Goal: Task Accomplishment & Management: Manage account settings

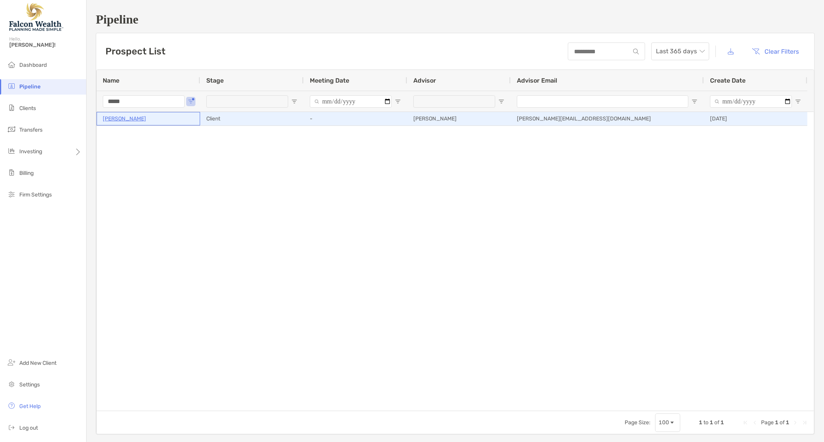
click at [131, 120] on p "[PERSON_NAME]" at bounding box center [124, 119] width 43 height 10
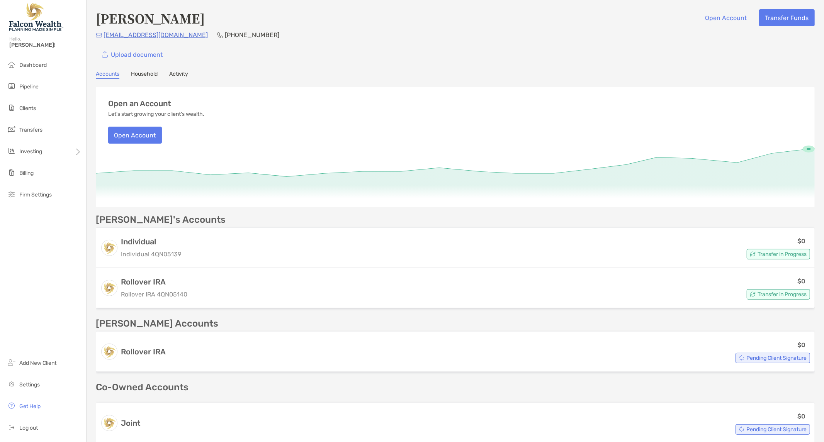
click at [568, 18] on div "Cherilyn Wiley Open Account Transfer Funds" at bounding box center [455, 18] width 719 height 18
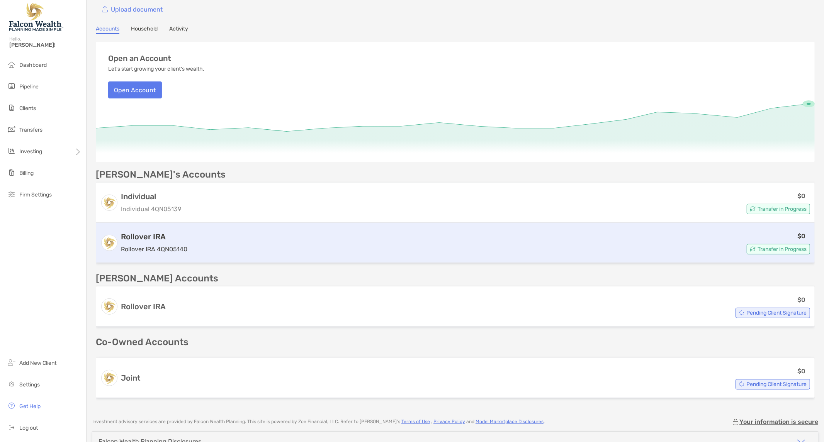
scroll to position [110, 0]
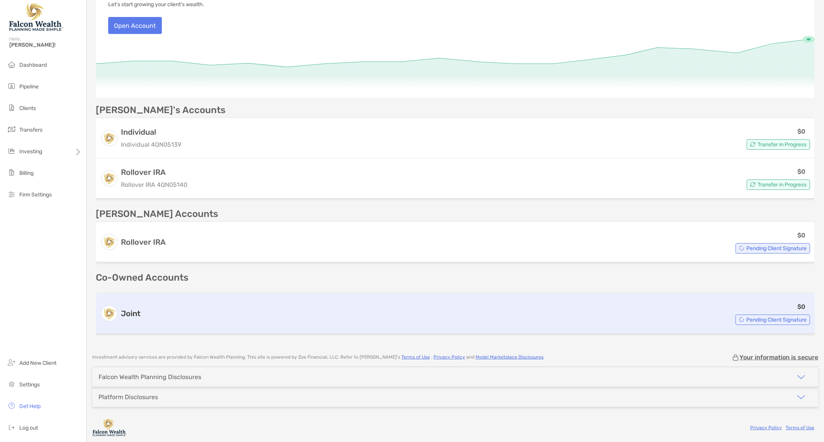
click at [765, 319] on span "Pending Client Signature" at bounding box center [776, 320] width 60 height 4
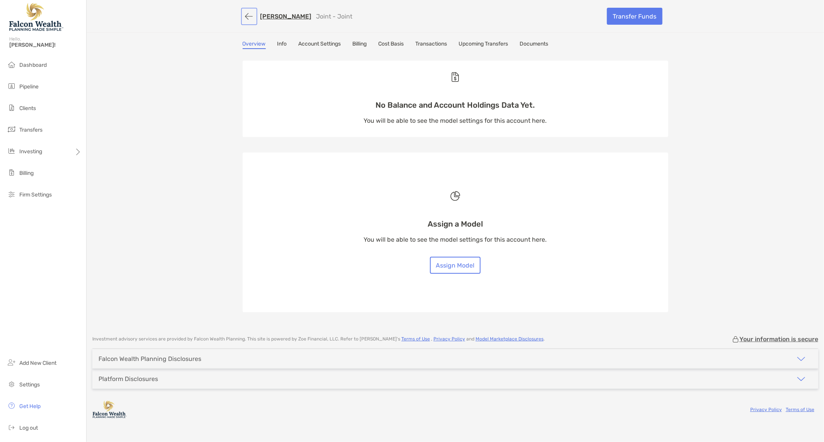
click at [250, 16] on button "button" at bounding box center [248, 16] width 13 height 14
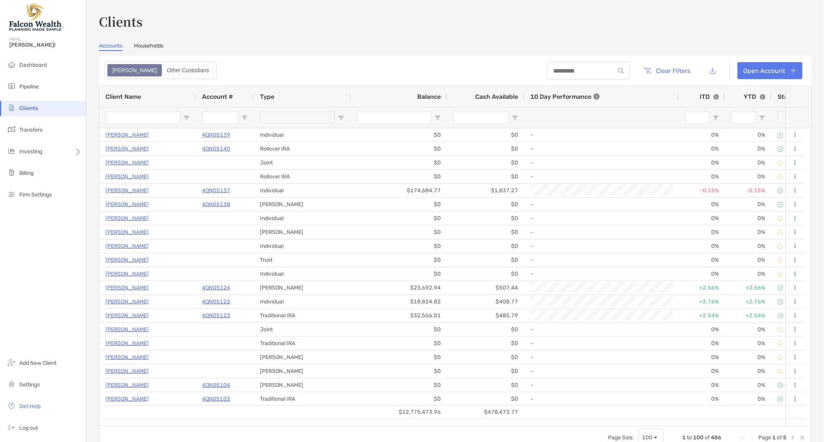
type input "**********"
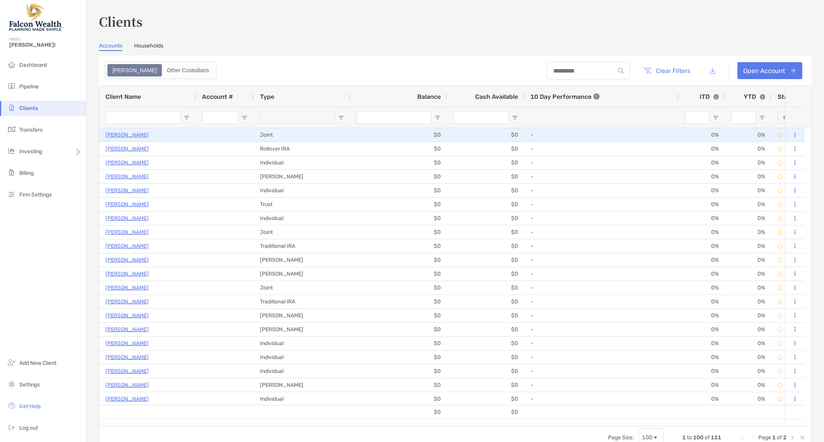
click at [124, 135] on p "[PERSON_NAME]" at bounding box center [126, 135] width 43 height 10
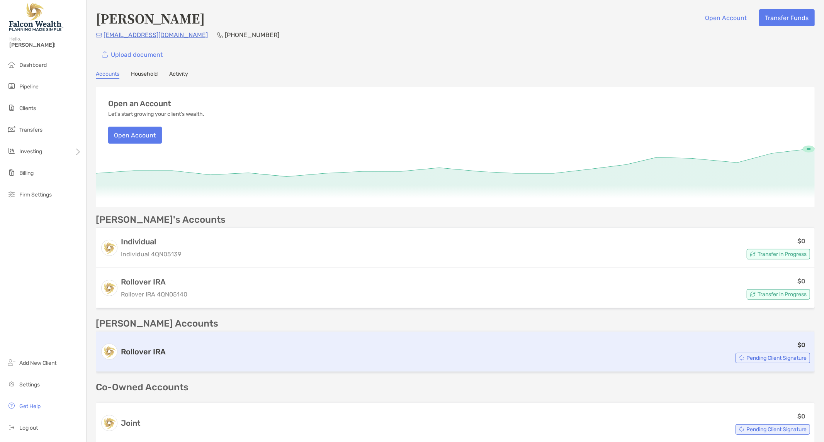
click at [134, 347] on h3 "Rollover IRA" at bounding box center [143, 351] width 45 height 9
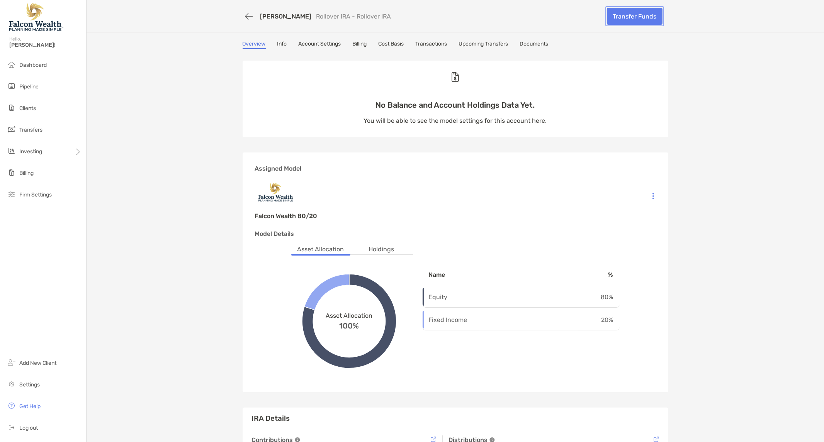
click at [613, 14] on link "Transfer Funds" at bounding box center [635, 16] width 56 height 17
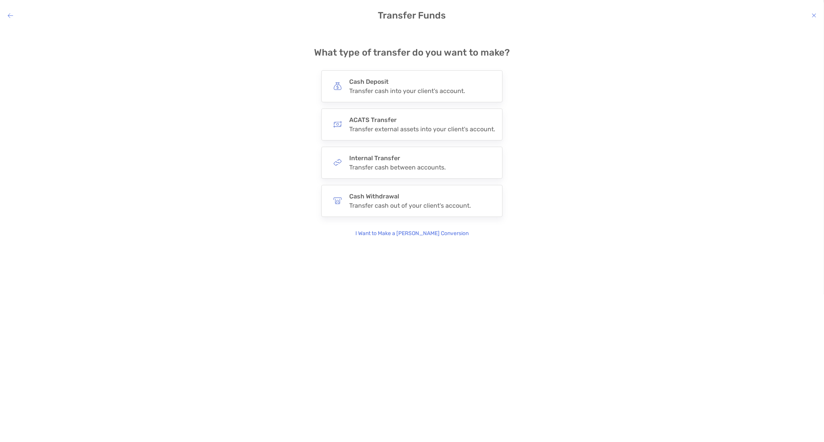
click at [8, 12] on icon "modal" at bounding box center [10, 15] width 5 height 6
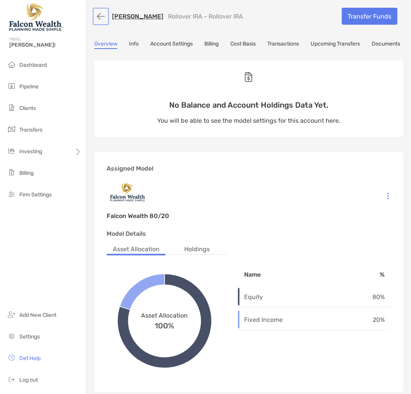
click at [99, 16] on button "button" at bounding box center [100, 16] width 13 height 14
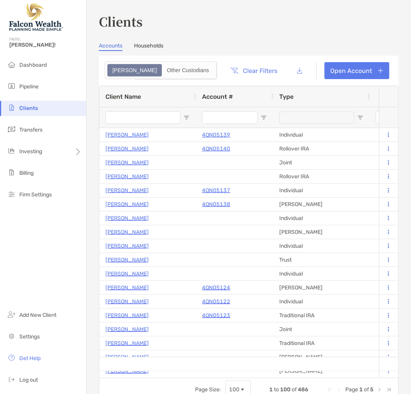
type input "**********"
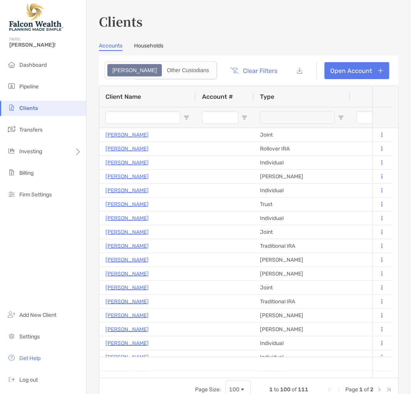
click at [207, 24] on h3 "Clients" at bounding box center [249, 21] width 300 height 18
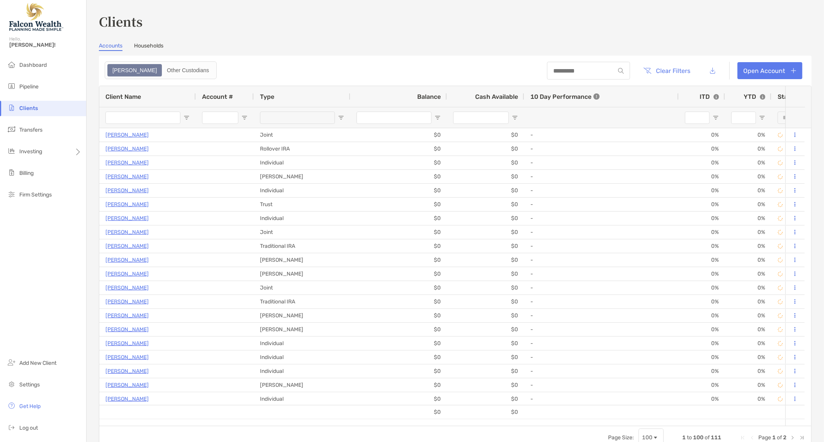
click at [269, 25] on h3 "Clients" at bounding box center [455, 21] width 712 height 18
click at [140, 46] on link "Households" at bounding box center [148, 46] width 29 height 8
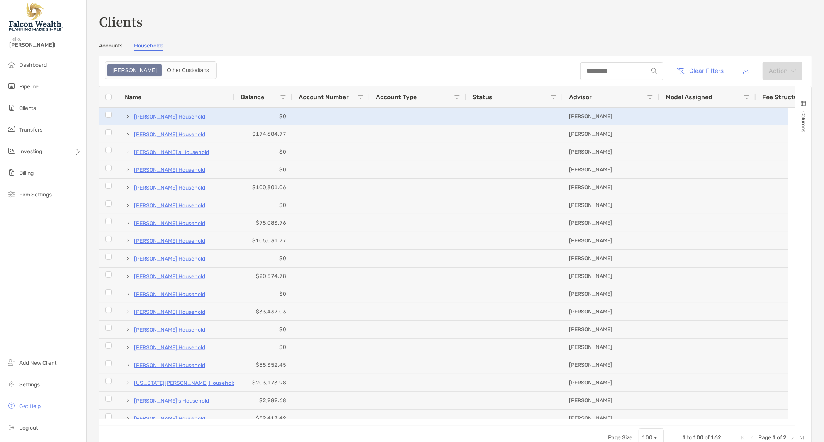
click at [158, 115] on p "[PERSON_NAME] Household" at bounding box center [169, 117] width 71 height 10
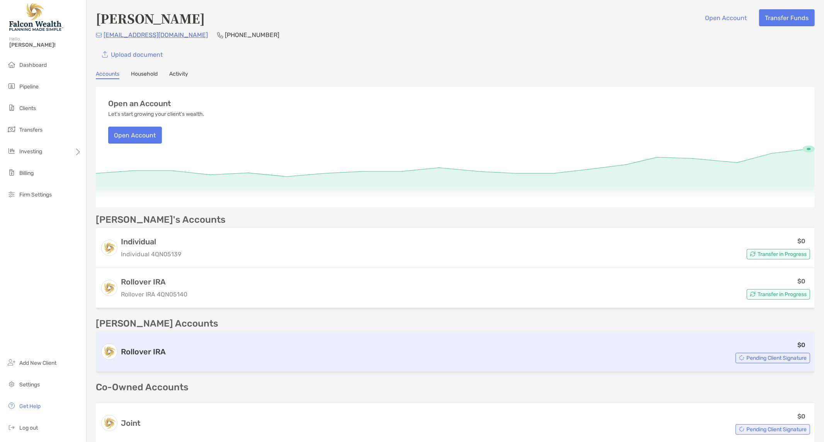
click at [748, 361] on div "Pending Client Signature" at bounding box center [772, 358] width 75 height 10
click at [751, 353] on div "Pending Client Signature" at bounding box center [772, 358] width 75 height 10
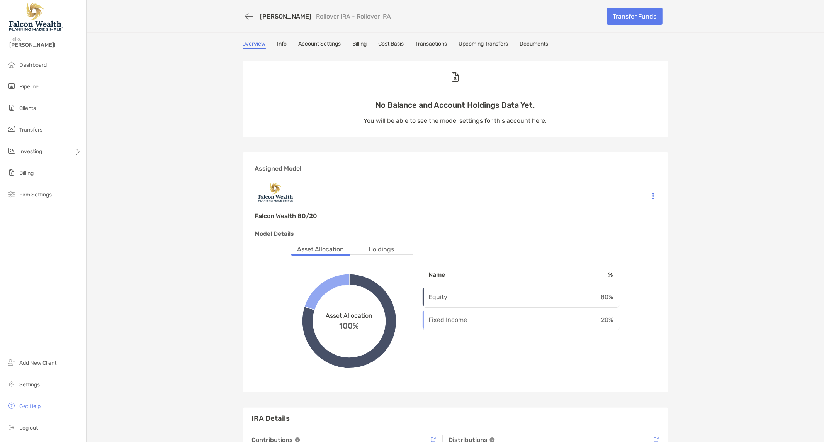
click at [497, 43] on link "Upcoming Transfers" at bounding box center [483, 45] width 49 height 8
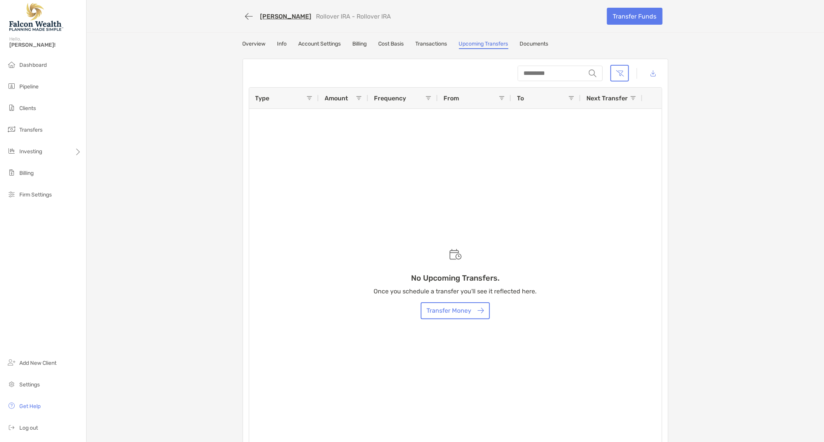
click at [544, 41] on link "Documents" at bounding box center [534, 45] width 29 height 8
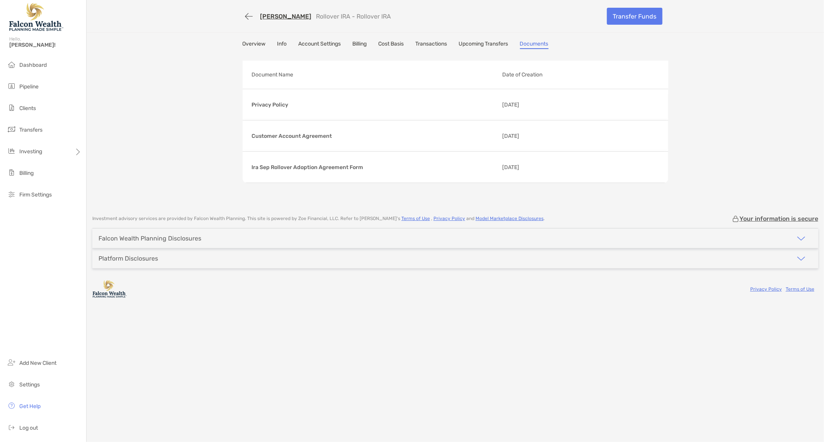
click at [720, 42] on div "Terry Wiley Rollover IRA - Rollover IRA Transfer Funds Overview Info Account Se…" at bounding box center [454, 103] width 737 height 207
click at [269, 13] on link "[PERSON_NAME]" at bounding box center [285, 16] width 51 height 7
click at [250, 14] on button "button" at bounding box center [248, 16] width 13 height 14
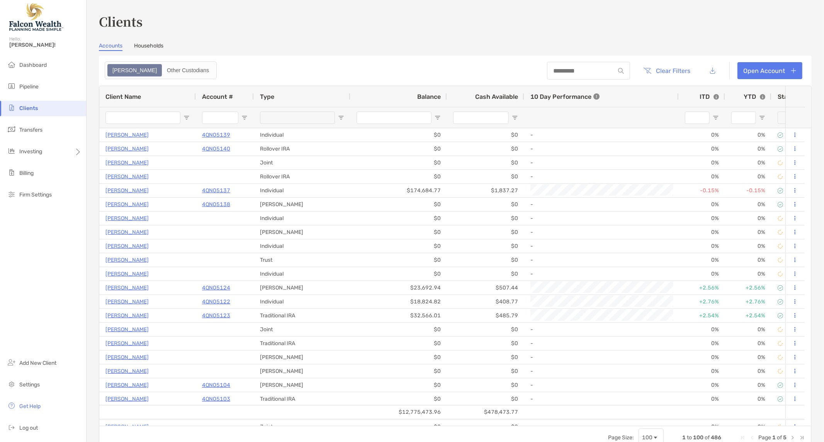
type input "**********"
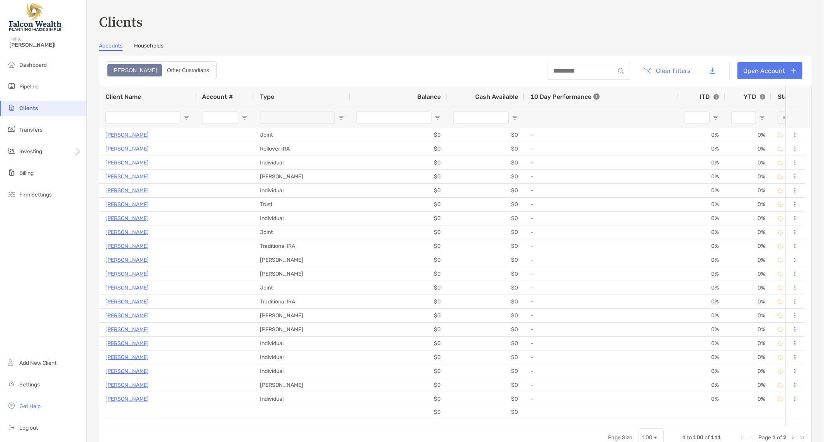
click at [292, 43] on div "Accounts Households" at bounding box center [455, 46] width 712 height 8
click at [42, 64] on span "Dashboard" at bounding box center [32, 65] width 27 height 7
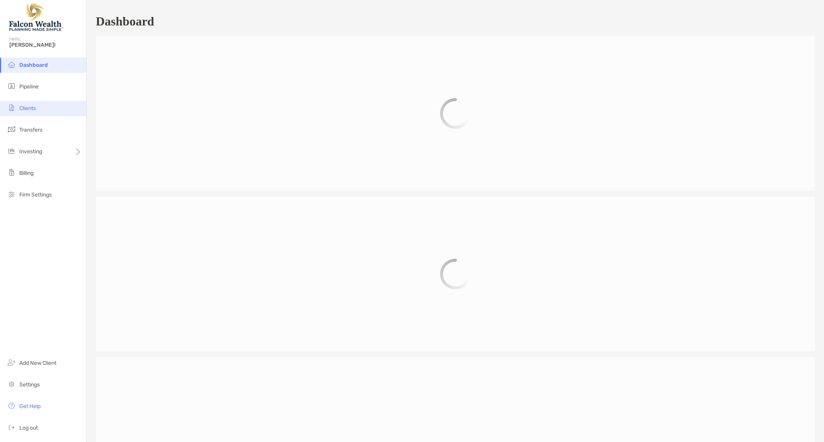
scroll to position [433, 0]
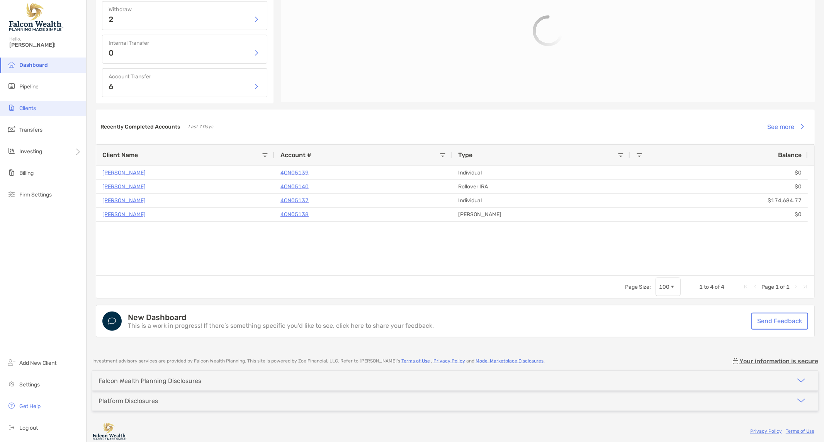
click at [22, 105] on li "Clients" at bounding box center [43, 108] width 86 height 15
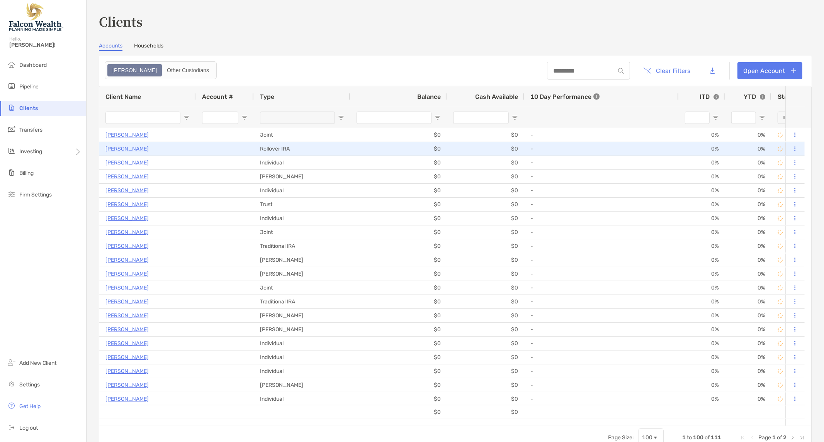
click at [125, 147] on p "[PERSON_NAME]" at bounding box center [126, 149] width 43 height 10
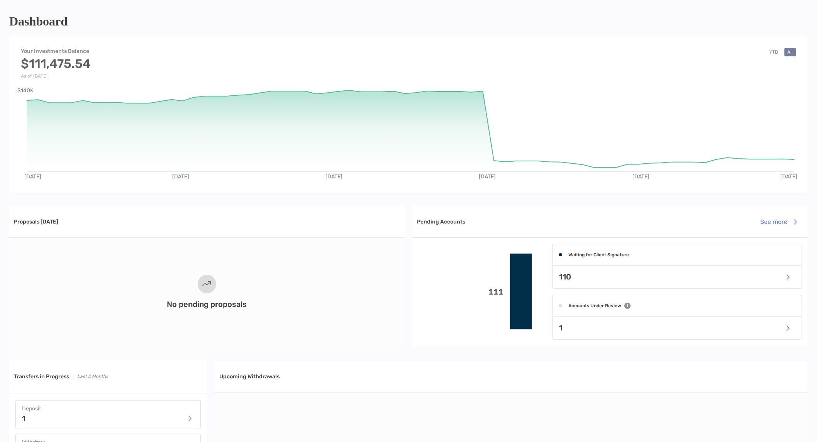
click at [558, 64] on div "Your Investments Balance $111,475.54 As of Aug 19, '25 YTD All" at bounding box center [408, 59] width 798 height 39
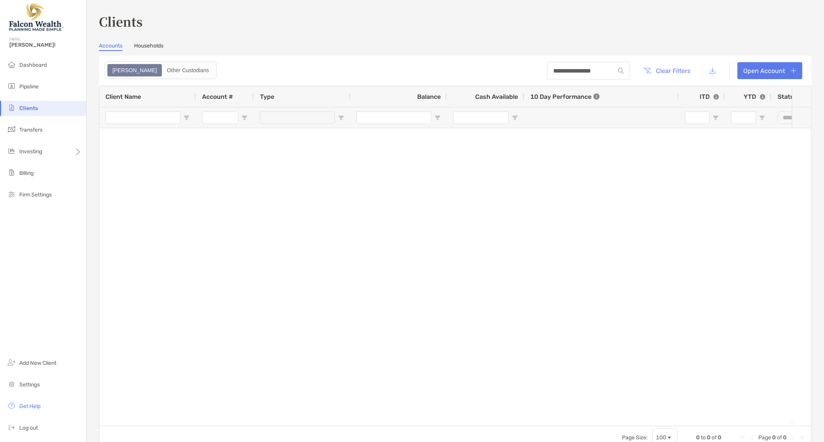
click at [360, 70] on header "**********" at bounding box center [455, 71] width 712 height 30
click at [146, 45] on link "Households" at bounding box center [148, 46] width 29 height 8
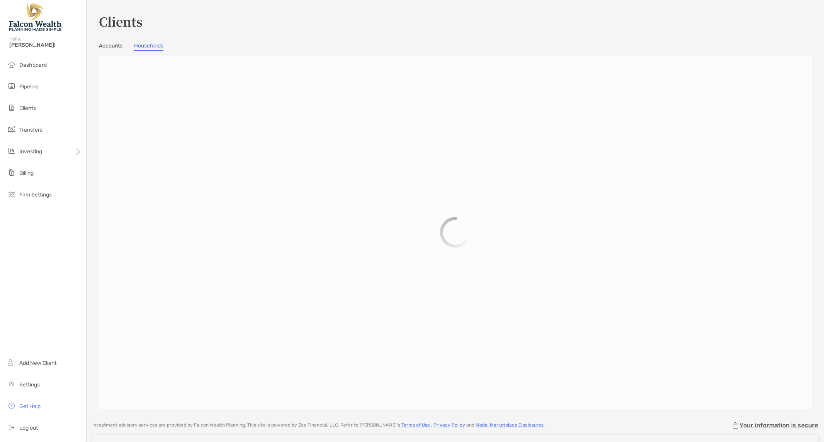
click at [203, 29] on h3 "Clients" at bounding box center [455, 21] width 712 height 18
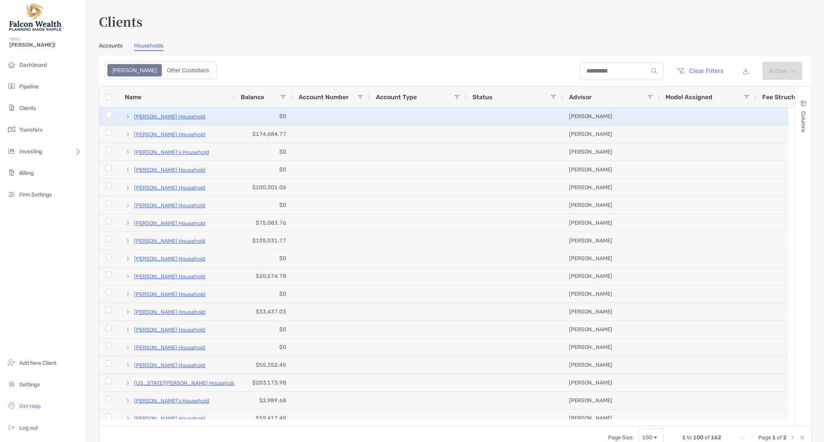
click at [154, 116] on p "[PERSON_NAME] Household" at bounding box center [169, 117] width 71 height 10
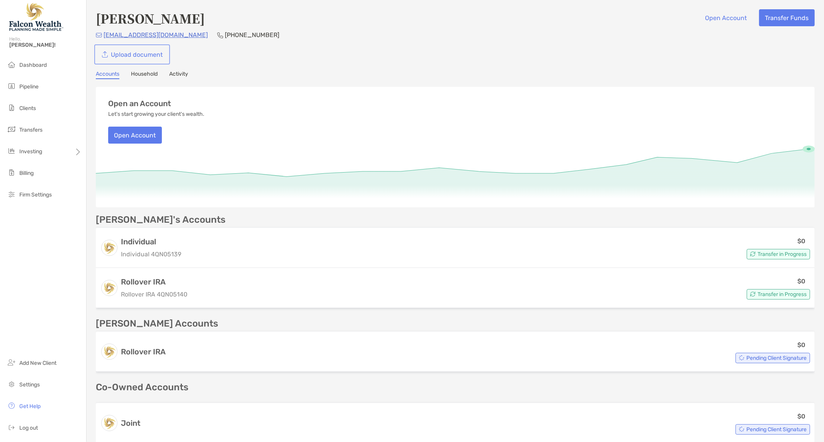
click at [136, 56] on link "Upload document" at bounding box center [132, 54] width 73 height 17
click at [260, 44] on div "Cherilyn Wiley Open Account Transfer Funds cpw2312@yahoo.com (480) 848-7554 Upl…" at bounding box center [455, 36] width 719 height 54
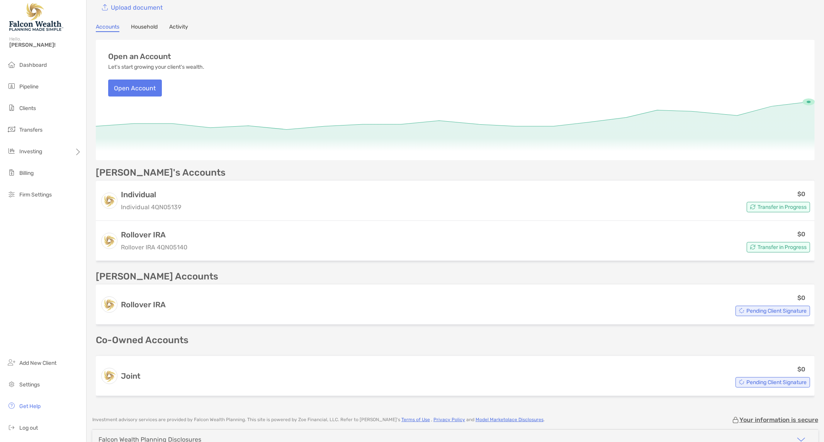
scroll to position [110, 0]
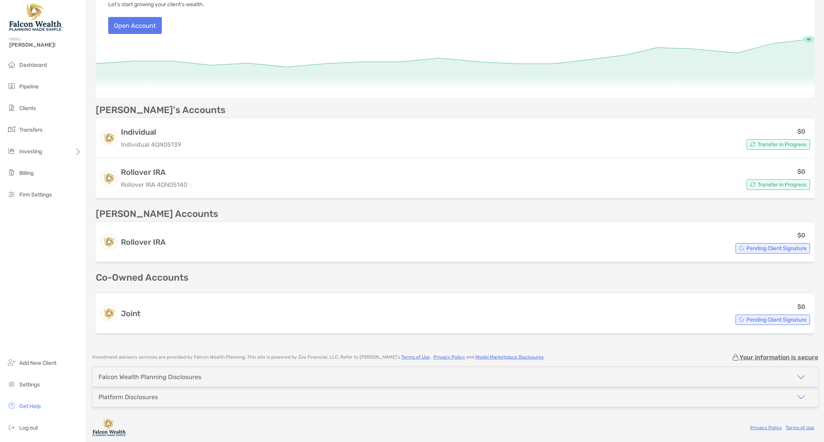
click at [224, 376] on div "Falcon Wealth Planning Disclosures" at bounding box center [455, 377] width 726 height 20
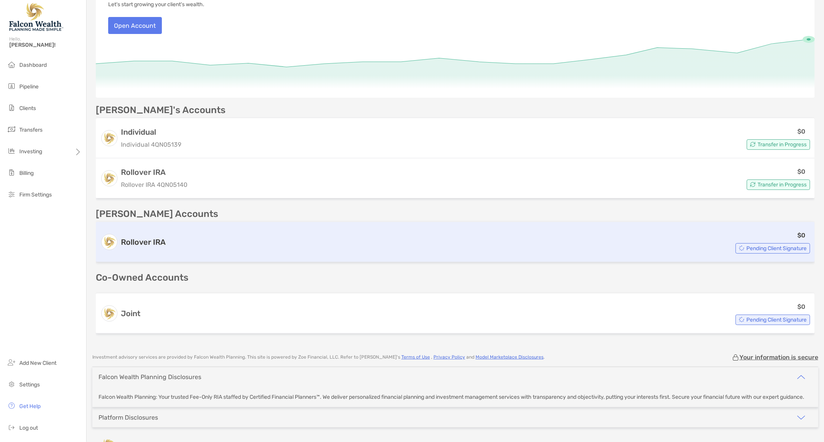
scroll to position [0, 0]
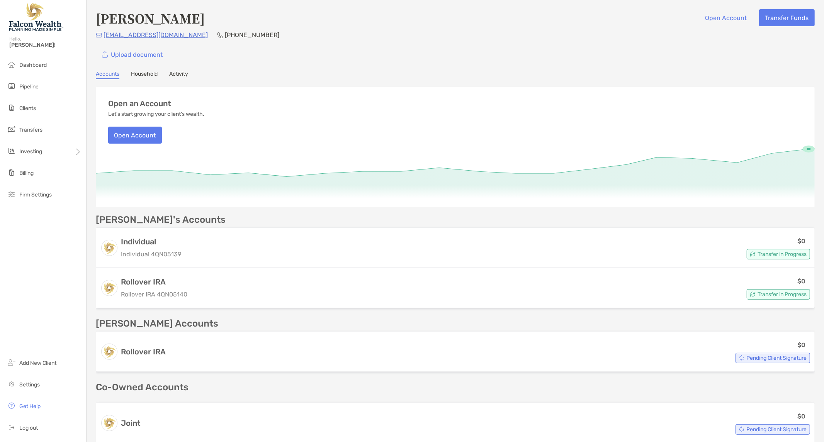
click at [595, 59] on div "Upload document" at bounding box center [455, 54] width 719 height 17
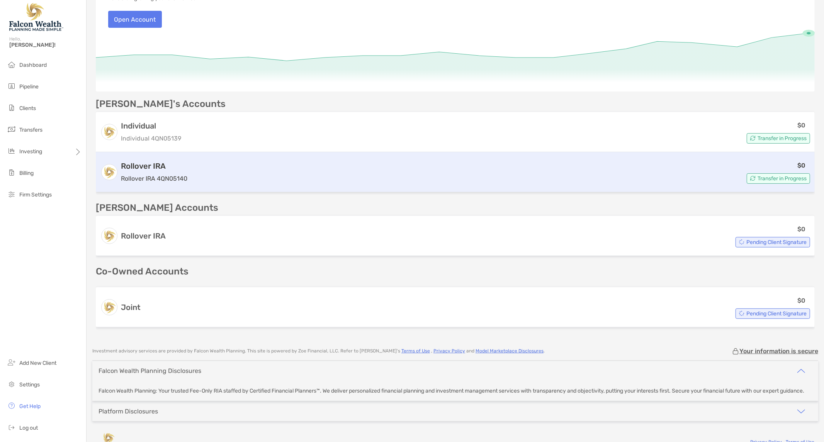
scroll to position [119, 0]
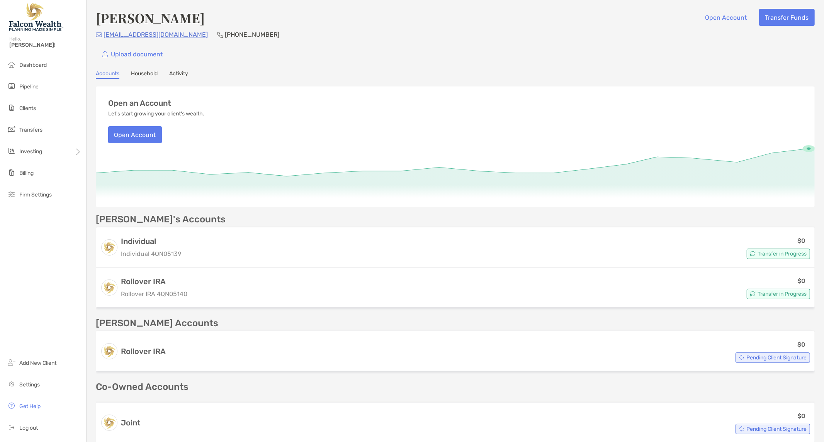
scroll to position [0, 0]
click at [151, 75] on link "Household" at bounding box center [144, 75] width 27 height 8
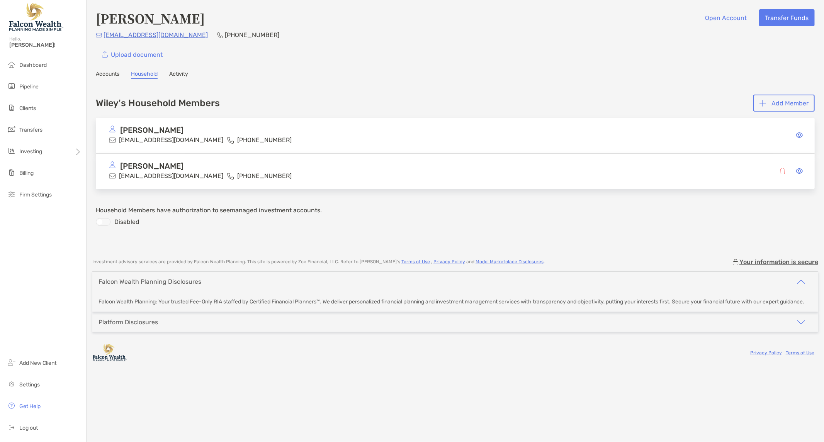
click at [182, 173] on div "Terry Wiley TLW2312@yahoo.com (480) 848-7554" at bounding box center [225, 170] width 232 height 19
click at [143, 159] on div "Terry Wiley TLW2312@yahoo.com (480) 848-7554" at bounding box center [455, 172] width 719 height 36
click at [799, 165] on div at bounding box center [785, 170] width 43 height 19
click at [800, 170] on icon at bounding box center [798, 171] width 7 height 6
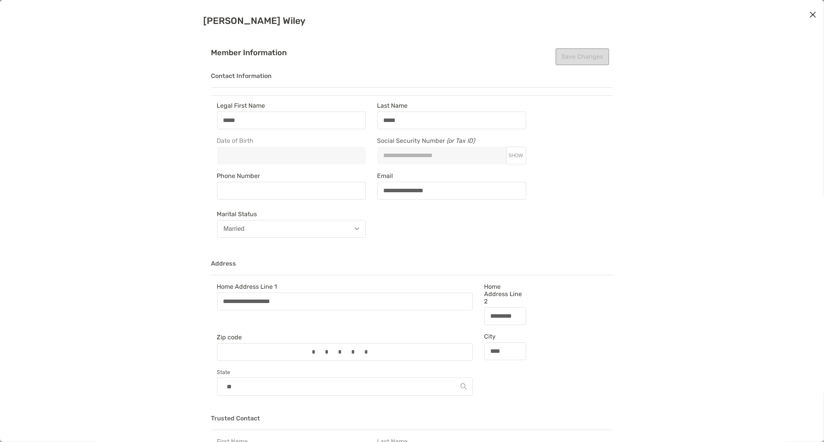
type input "**********"
click at [515, 153] on button "SHOW" at bounding box center [515, 156] width 20 height 6
click at [697, 116] on div "**********" at bounding box center [412, 221] width 824 height 442
click at [383, 155] on input "Social Security Number (or Tax ID) HIDE" at bounding box center [441, 155] width 127 height 7
type input "**********"
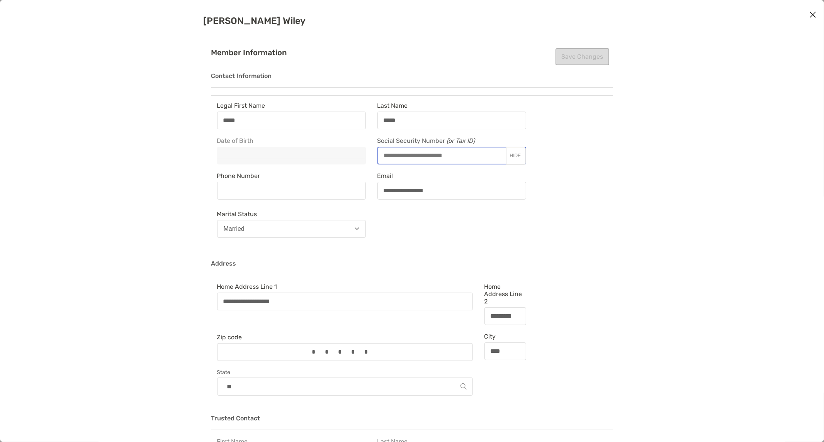
scroll to position [59, 0]
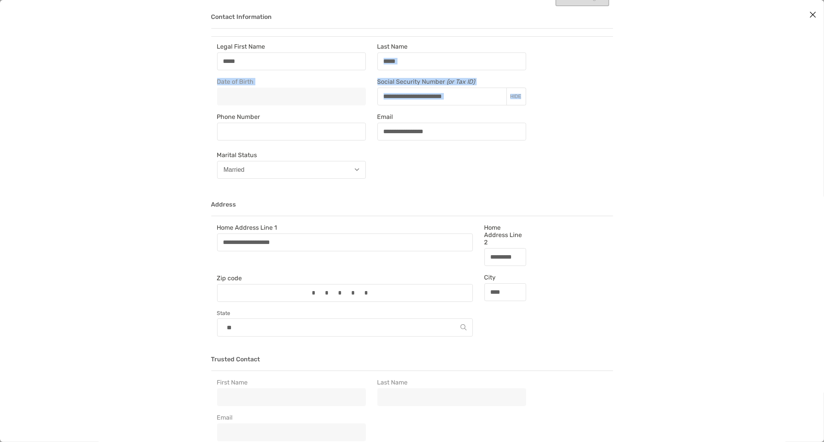
drag, startPoint x: 608, startPoint y: 97, endPoint x: 612, endPoint y: 66, distance: 31.1
click at [612, 66] on div "**********" at bounding box center [412, 409] width 425 height 876
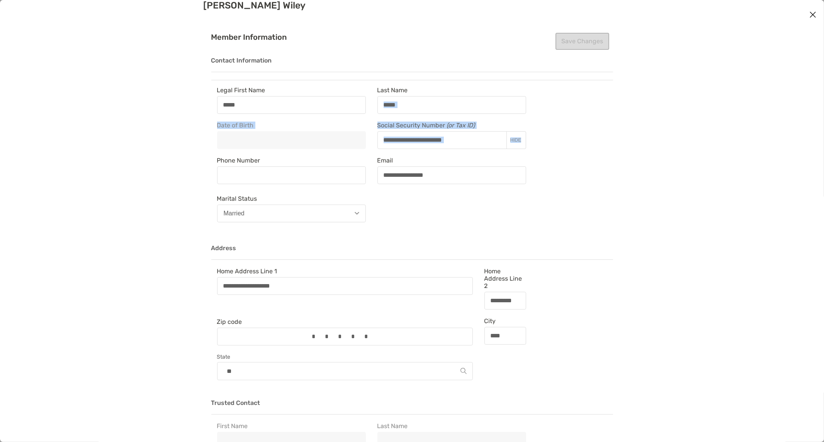
scroll to position [12, 0]
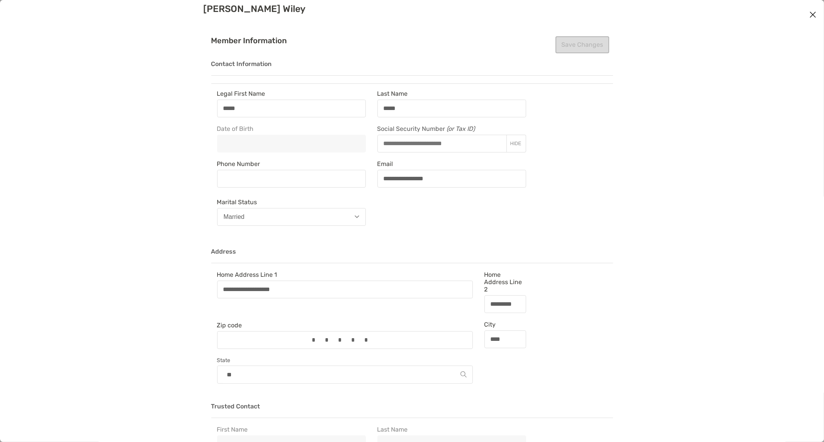
click at [653, 46] on div "**********" at bounding box center [412, 221] width 824 height 442
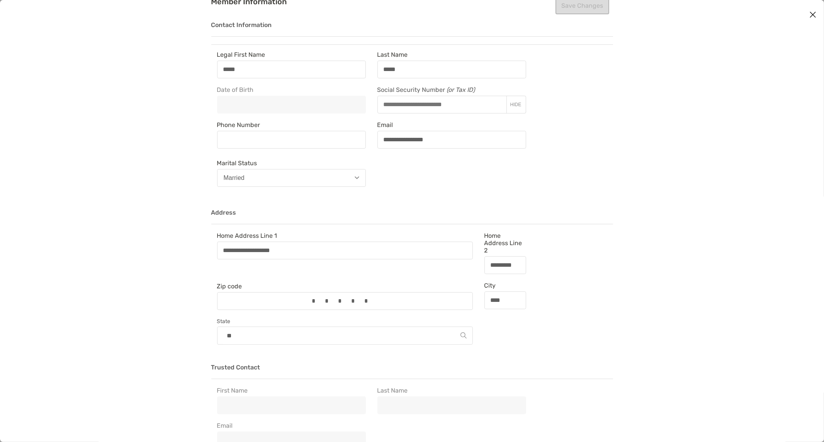
scroll to position [0, 0]
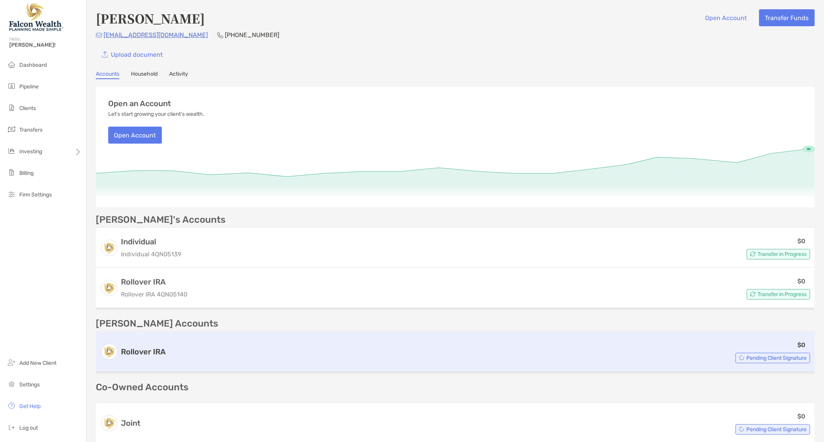
click at [146, 341] on div "Rollover IRA $0 Pending Client Signature" at bounding box center [455, 352] width 719 height 40
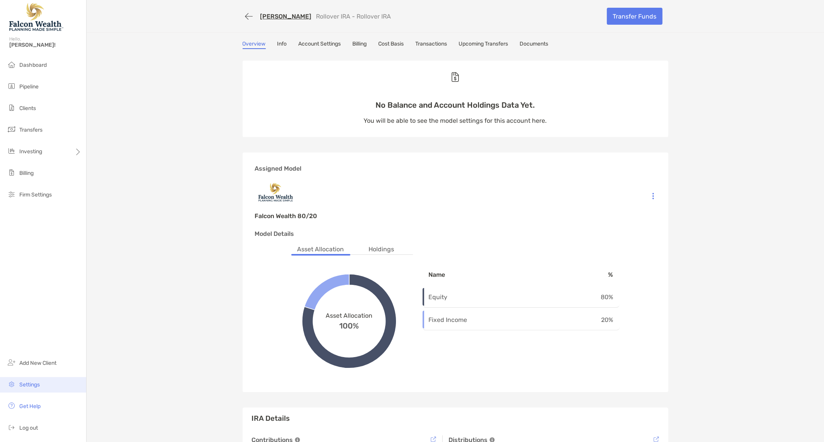
click at [35, 380] on li "Settings" at bounding box center [43, 384] width 86 height 15
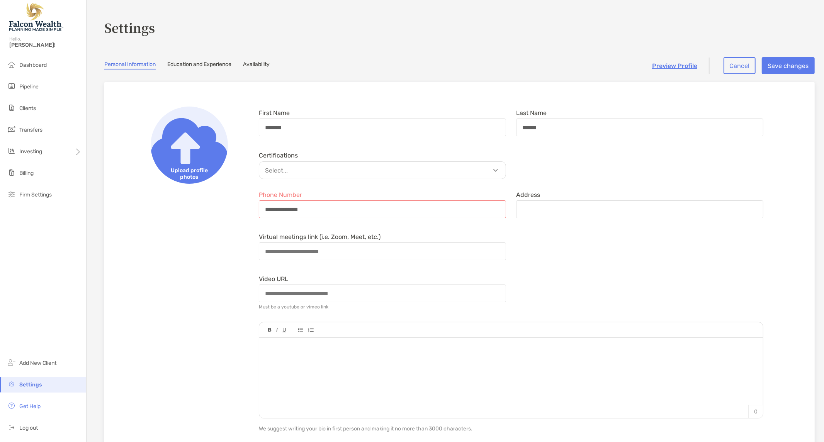
click at [34, 219] on div "Dashboard Pipeline Clients Transfers Investing Billing Firm Settings Add New Cl…" at bounding box center [43, 250] width 86 height 385
click at [36, 58] on li "Dashboard" at bounding box center [43, 65] width 86 height 15
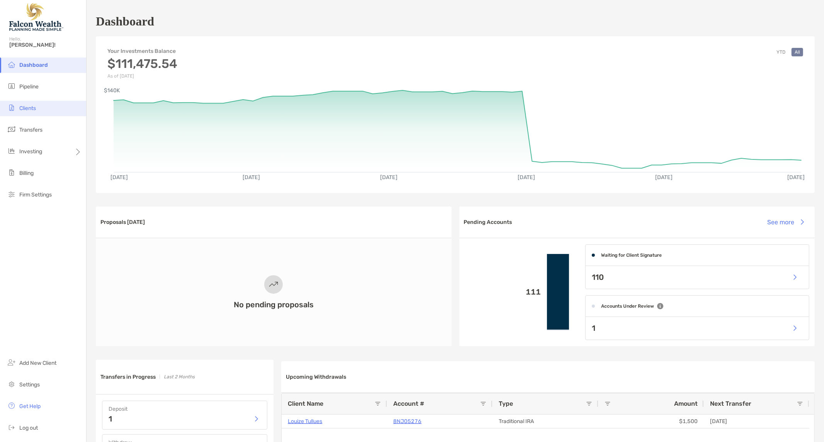
click at [22, 103] on li "Clients" at bounding box center [43, 108] width 86 height 15
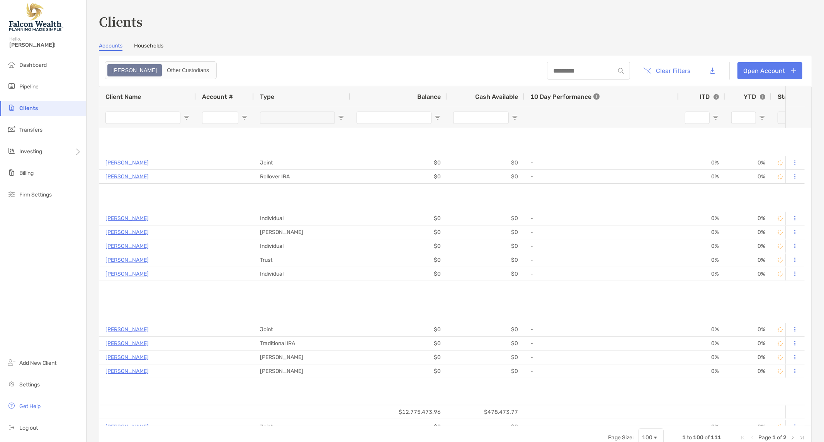
type input "**********"
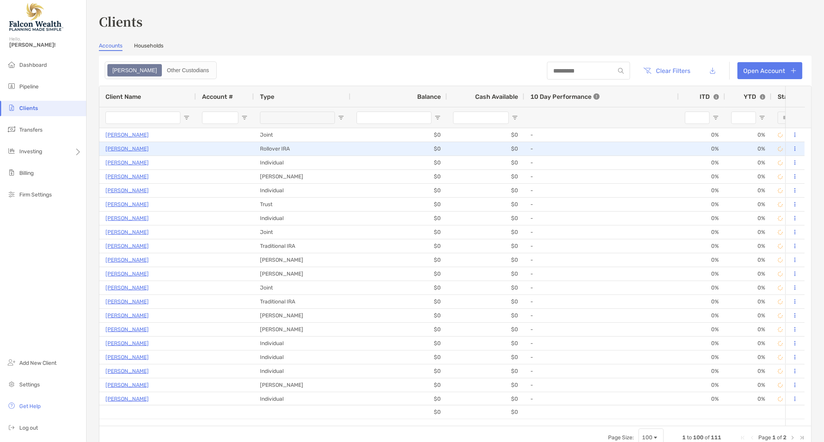
click at [120, 150] on p "[PERSON_NAME]" at bounding box center [126, 149] width 43 height 10
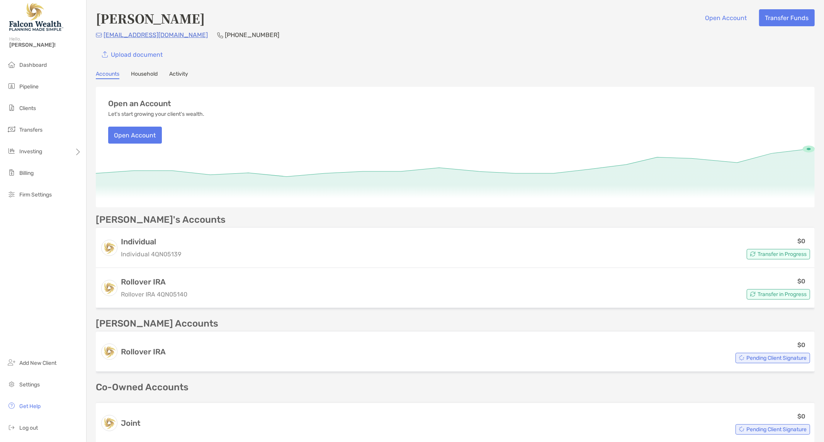
click at [156, 75] on link "Household" at bounding box center [144, 75] width 27 height 8
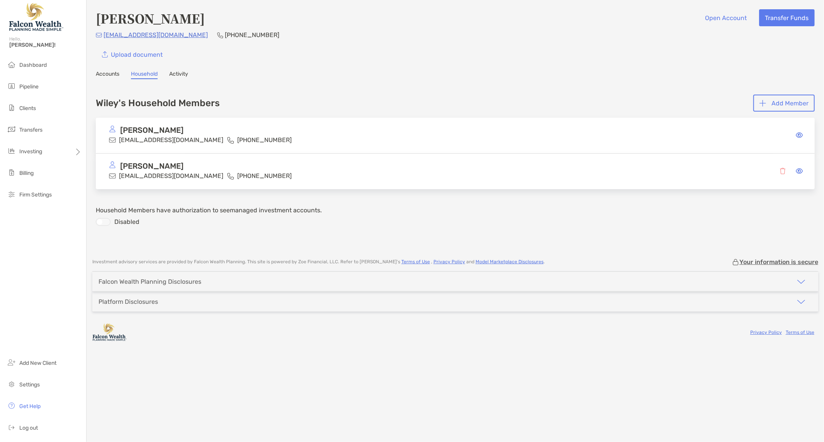
click at [793, 168] on div at bounding box center [785, 171] width 43 height 7
click at [794, 168] on div at bounding box center [785, 171] width 43 height 7
click at [796, 169] on icon at bounding box center [798, 171] width 7 height 6
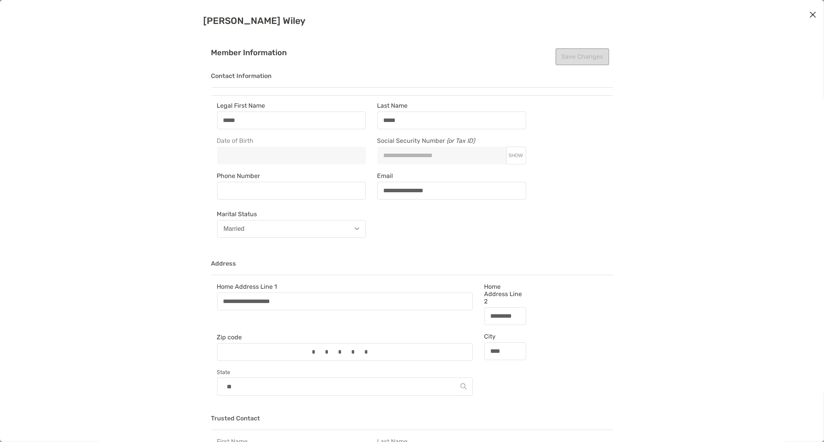
type input "**********"
click at [516, 158] on button "SHOW" at bounding box center [515, 156] width 20 height 6
click at [383, 153] on input "Social Security Number (or Tax ID) HIDE" at bounding box center [441, 155] width 127 height 7
click at [384, 155] on input "Social Security Number (or Tax ID) HIDE" at bounding box center [441, 155] width 127 height 7
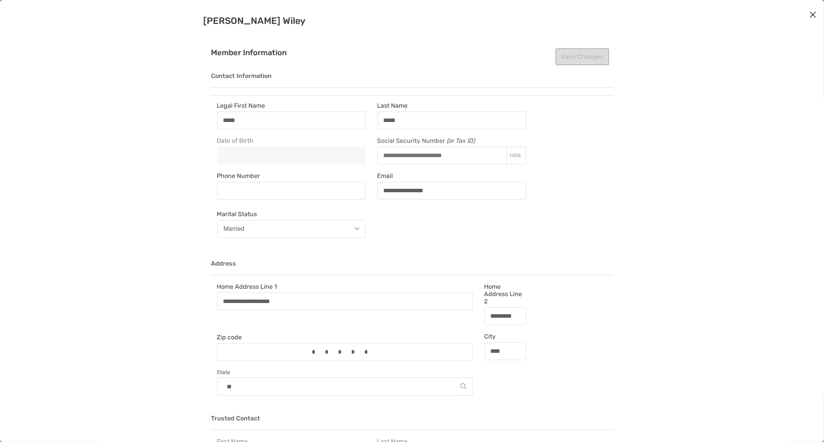
click at [737, 73] on div "**********" at bounding box center [412, 221] width 824 height 442
